Goal: Find specific page/section: Find specific page/section

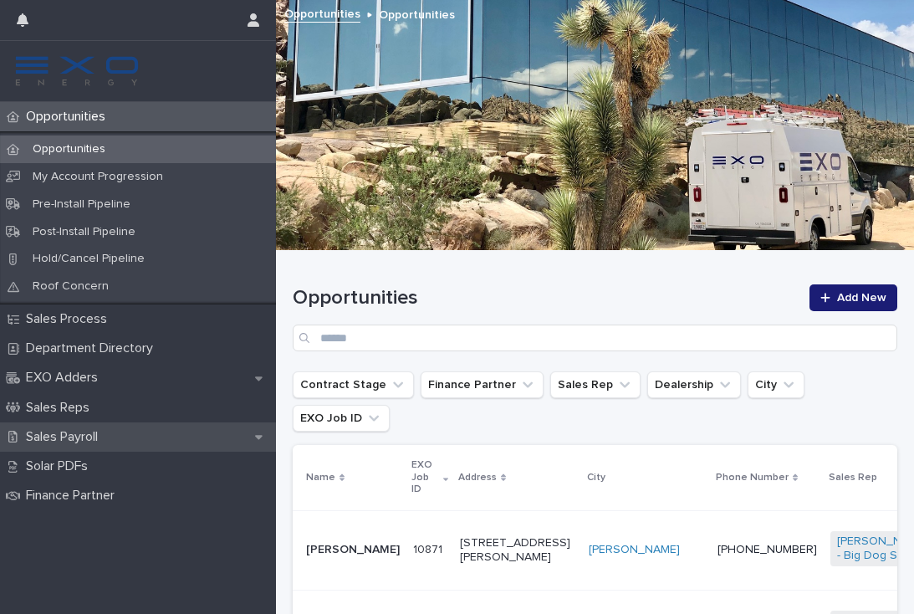
click at [74, 423] on div "Sales Payroll" at bounding box center [138, 436] width 276 height 29
